Goal: Information Seeking & Learning: Learn about a topic

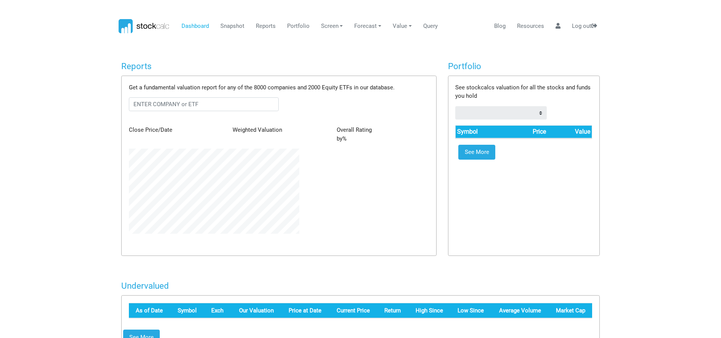
scroll to position [85, 182]
click at [192, 104] on input "text" at bounding box center [204, 104] width 150 height 14
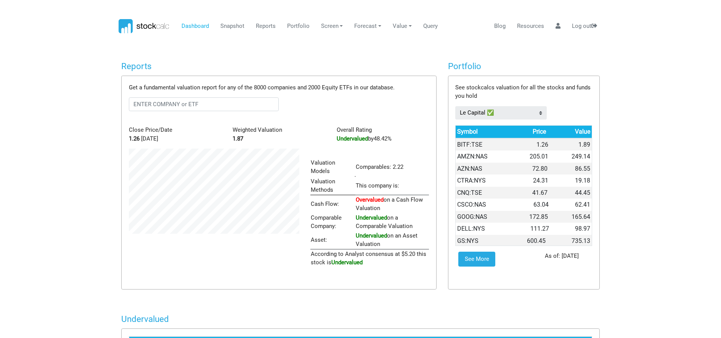
scroll to position [118, 182]
click at [188, 101] on input "text" at bounding box center [204, 104] width 150 height 14
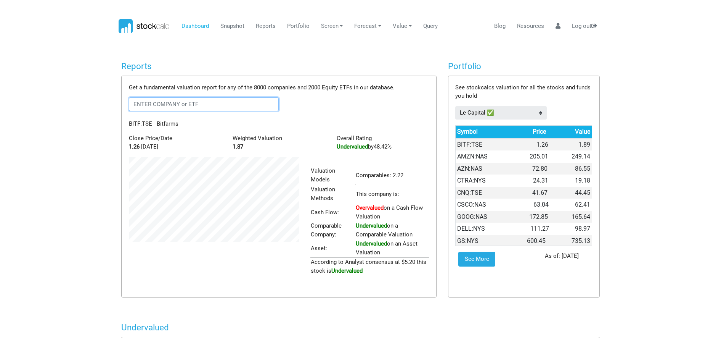
scroll to position [128, 182]
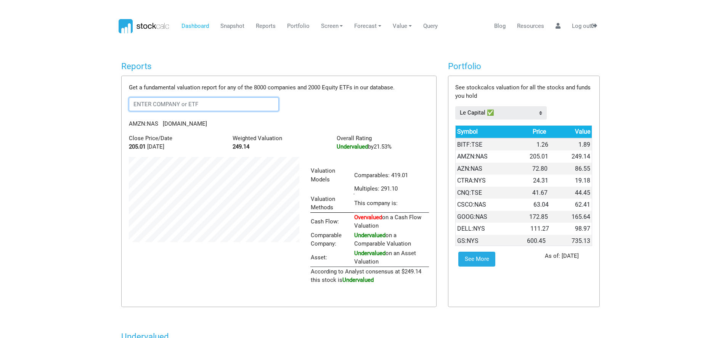
click at [188, 103] on input "text" at bounding box center [204, 104] width 150 height 14
type input "RF"
click at [335, 113] on div "Get a fundamental valuation report for any of the 8000 companies and 2000 Equit…" at bounding box center [279, 191] width 315 height 230
click at [163, 106] on input "RF" at bounding box center [204, 104] width 150 height 14
drag, startPoint x: 163, startPoint y: 106, endPoint x: 94, endPoint y: 104, distance: 69.1
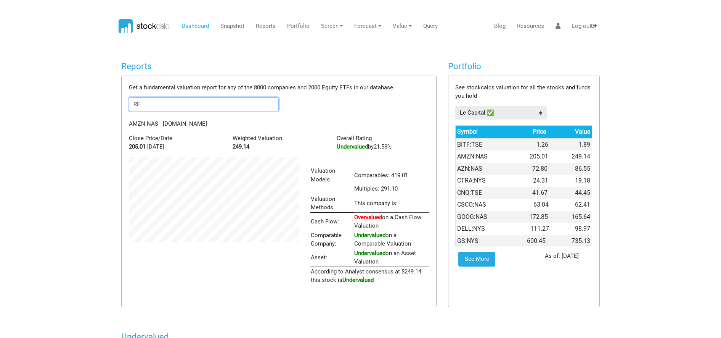
click at [94, 104] on body "Dashboard Snapshot Reports Portfolio Screen Stock Screener Sector ETF Industry …" at bounding box center [360, 169] width 721 height 338
type input "R"
type input "rf"
click at [146, 101] on input "rf" at bounding box center [204, 104] width 150 height 14
drag, startPoint x: 148, startPoint y: 103, endPoint x: 98, endPoint y: 104, distance: 50.0
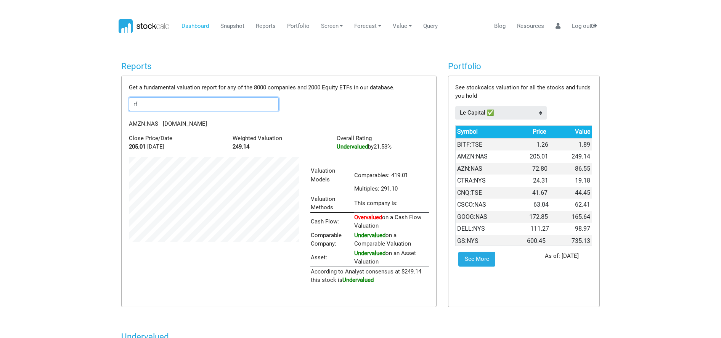
click at [98, 104] on body "Dashboard Snapshot Reports Portfolio Screen Stock Screener Sector ETF Industry …" at bounding box center [360, 169] width 721 height 338
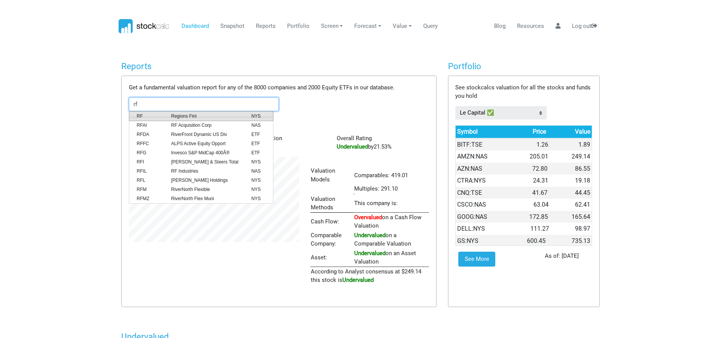
click at [174, 113] on span "Regions Finl" at bounding box center [206, 116] width 80 height 7
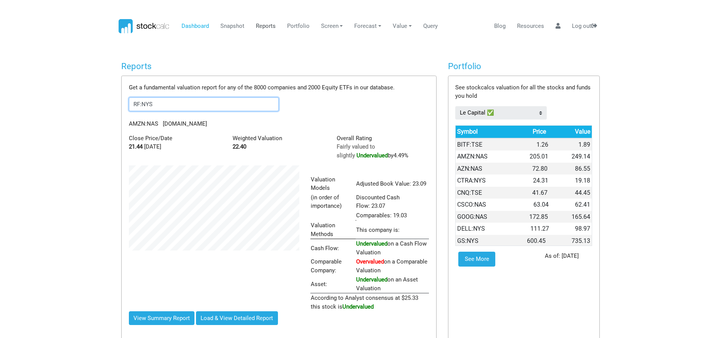
scroll to position [137, 182]
drag, startPoint x: 181, startPoint y: 109, endPoint x: 113, endPoint y: 108, distance: 68.3
click at [181, 116] on span "Fifth Third Bancorp" at bounding box center [206, 116] width 80 height 7
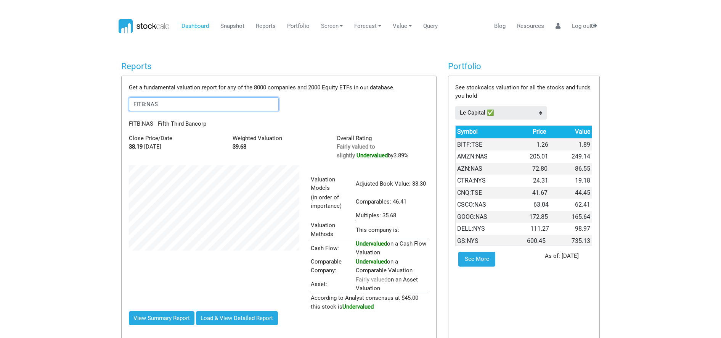
drag, startPoint x: 162, startPoint y: 106, endPoint x: 94, endPoint y: 106, distance: 68.7
click at [94, 106] on body "Dashboard Snapshot Reports Portfolio Screen Stock Screener Sector ETF Industry …" at bounding box center [360, 169] width 721 height 338
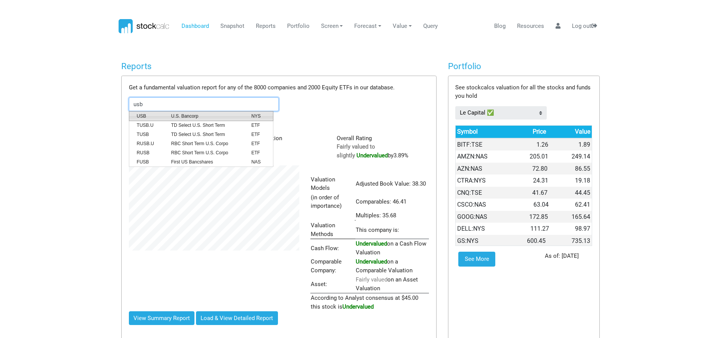
click at [182, 115] on span "U.S. Bancorp" at bounding box center [206, 116] width 80 height 7
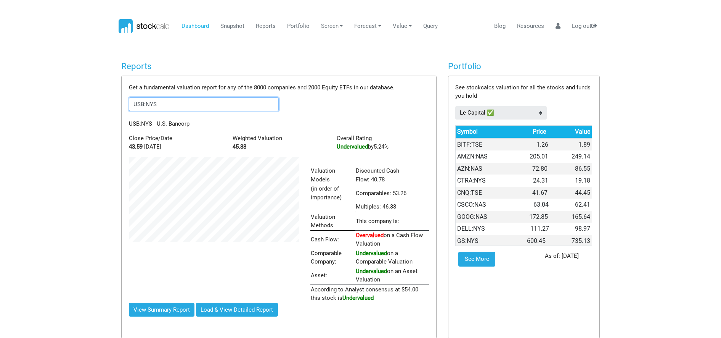
drag, startPoint x: 183, startPoint y: 108, endPoint x: 114, endPoint y: 108, distance: 68.3
click at [169, 114] on span "Citizens Financial Group" at bounding box center [206, 116] width 80 height 7
drag, startPoint x: 185, startPoint y: 104, endPoint x: 94, endPoint y: 104, distance: 91.2
click at [94, 104] on body "Dashboard Snapshot Reports Portfolio Screen Stock Screener Sector ETF Industry …" at bounding box center [360, 169] width 721 height 338
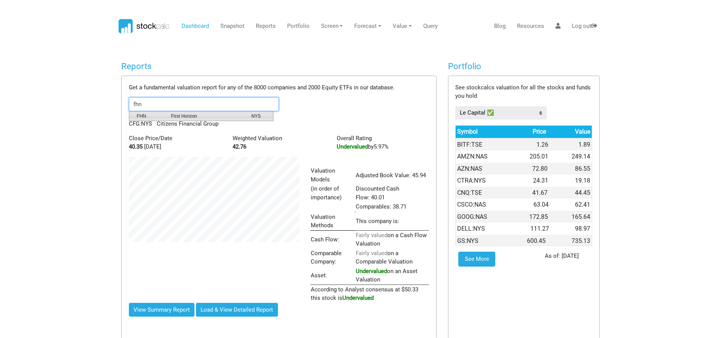
click at [151, 117] on span "FHN" at bounding box center [148, 116] width 34 height 7
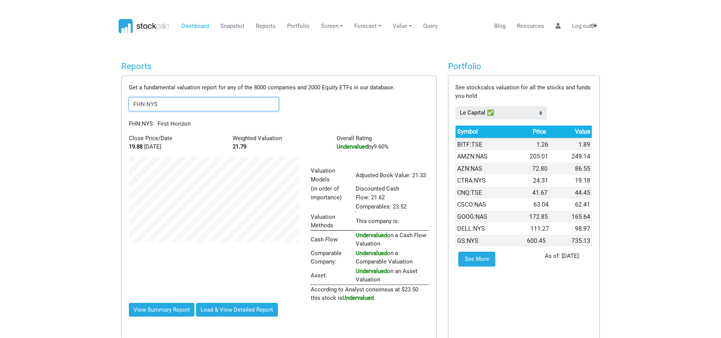
type input "FHN:NYS"
